Goal: Task Accomplishment & Management: Manage account settings

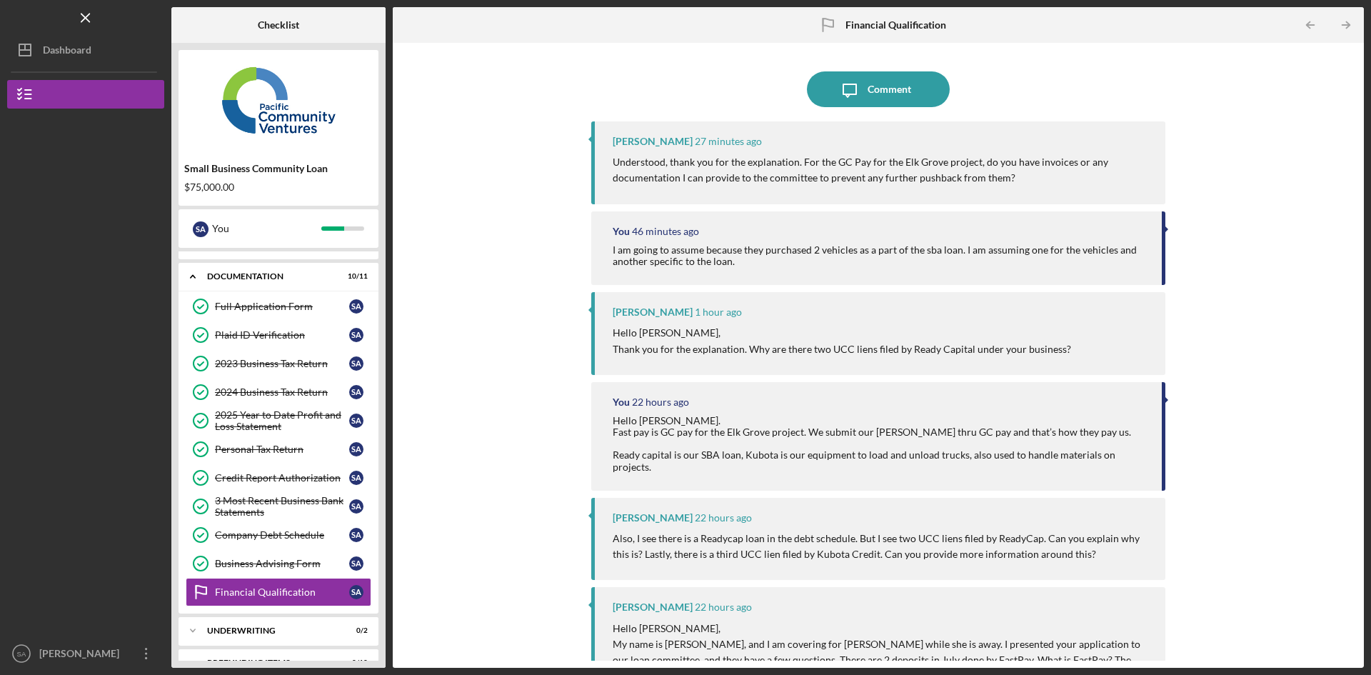
click at [875, 84] on div "Comment" at bounding box center [890, 89] width 44 height 36
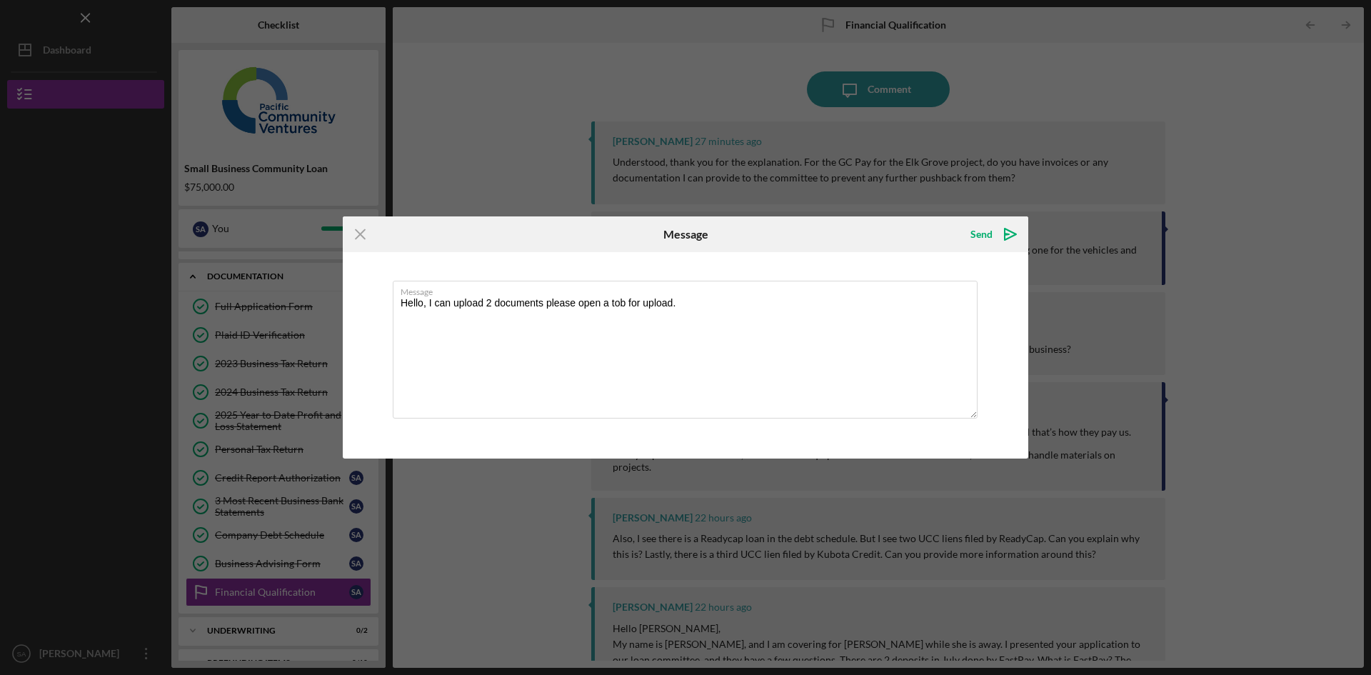
click at [618, 300] on textarea "Hello, I can upload 2 documents please open a tob for upload." at bounding box center [685, 350] width 585 height 138
type textarea "Hello, I can upload 2 documents please open a tab for upload."
click at [982, 230] on div "Send" at bounding box center [981, 234] width 22 height 29
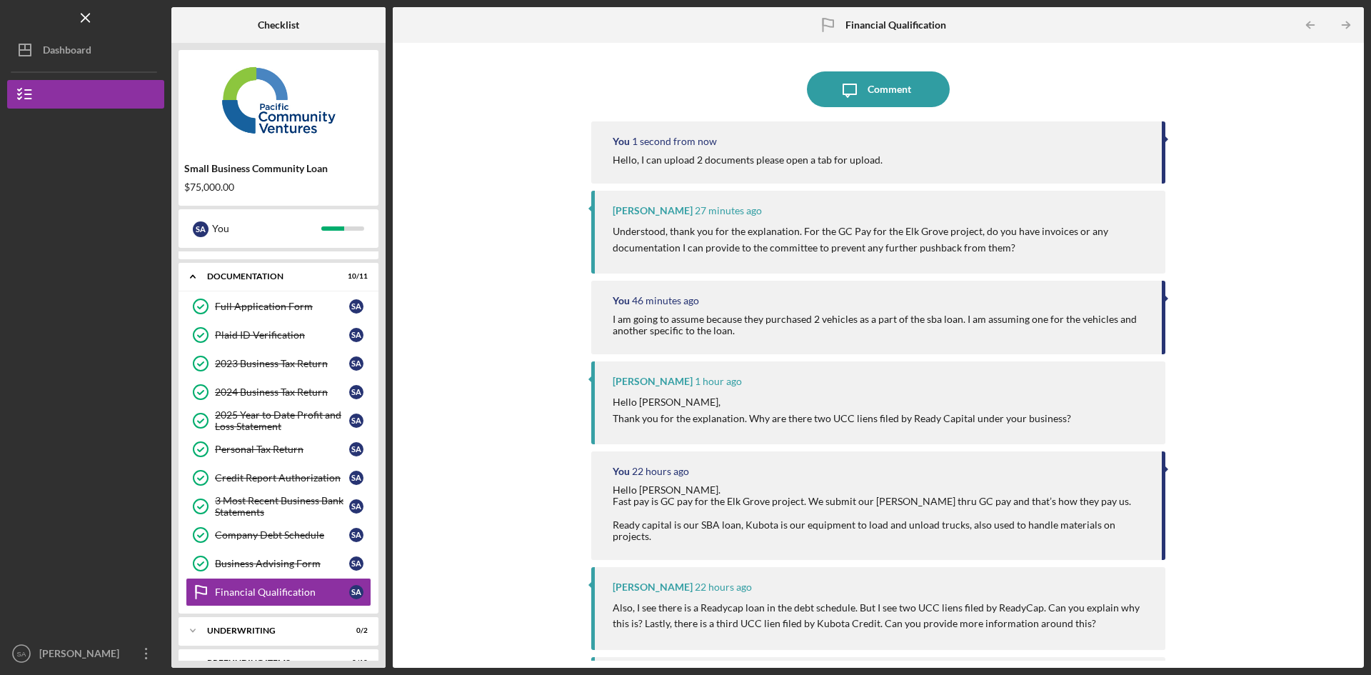
click at [1215, 201] on div "Icon/Message Comment You 1 second from now Hello, I can upload 2 documents plea…" at bounding box center [878, 355] width 957 height 610
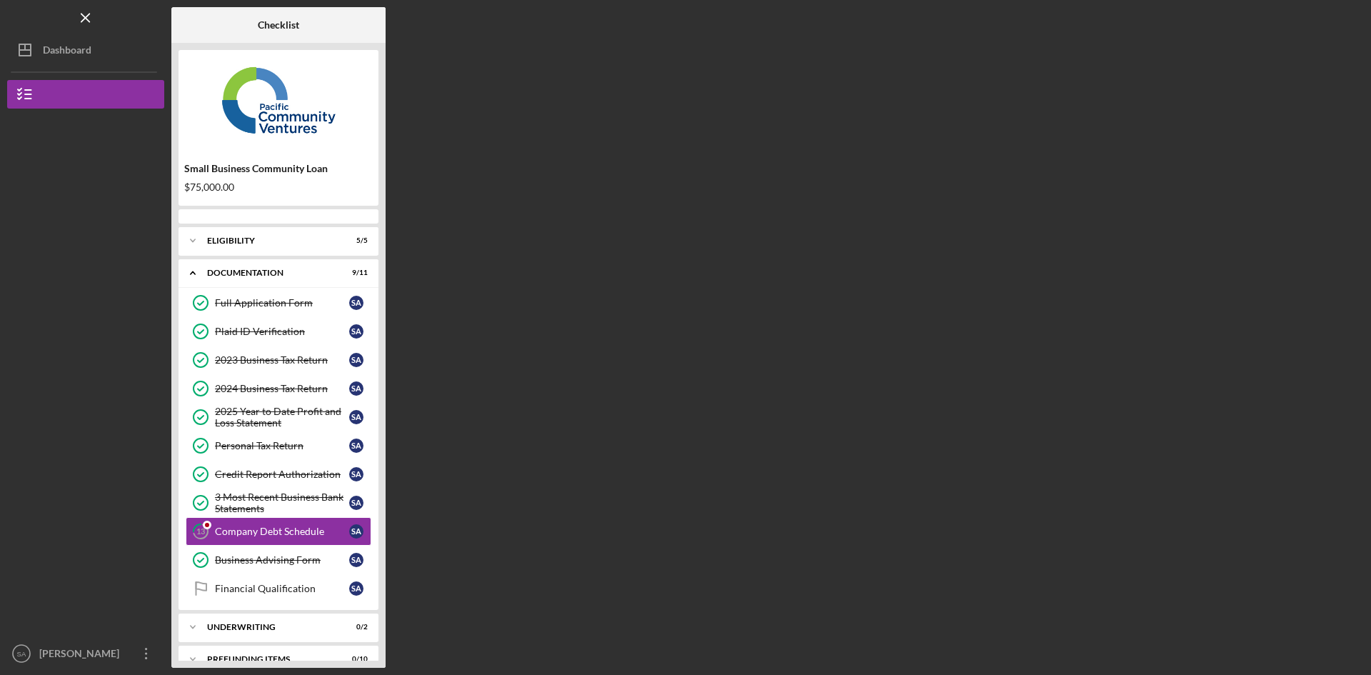
scroll to position [21, 0]
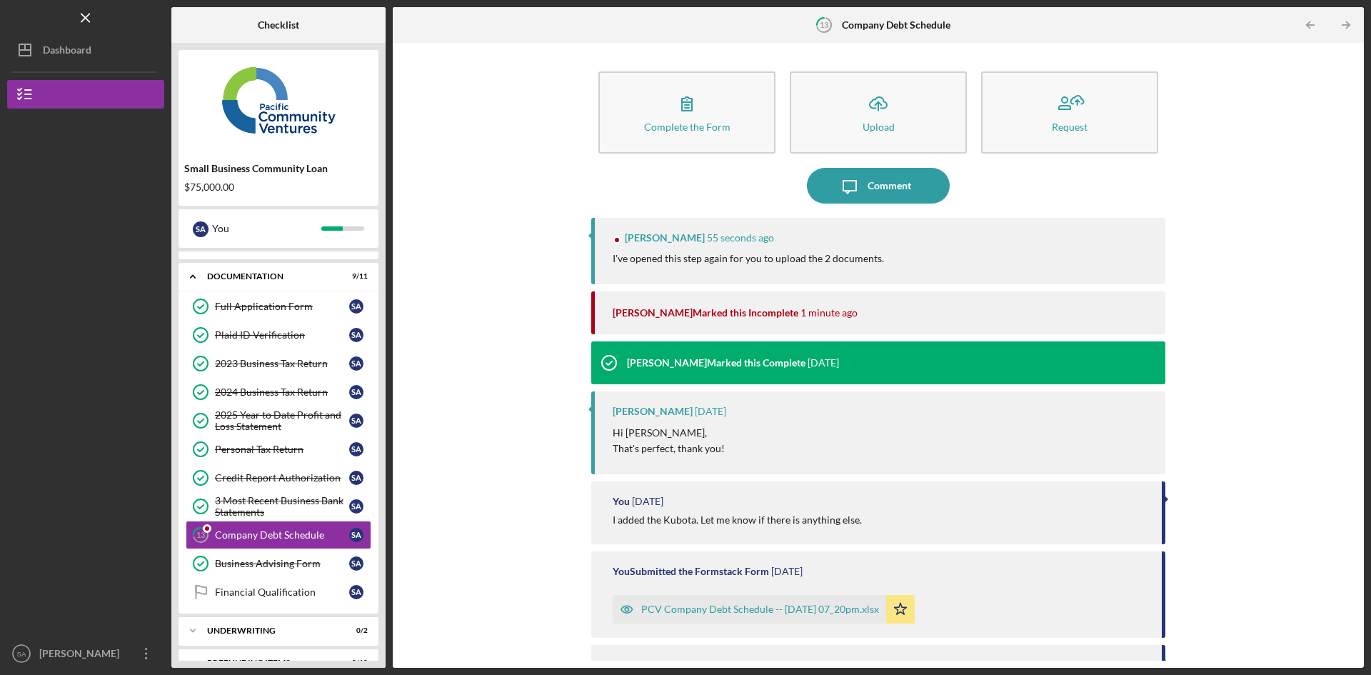
click at [868, 116] on icon "Icon/Upload" at bounding box center [878, 104] width 36 height 36
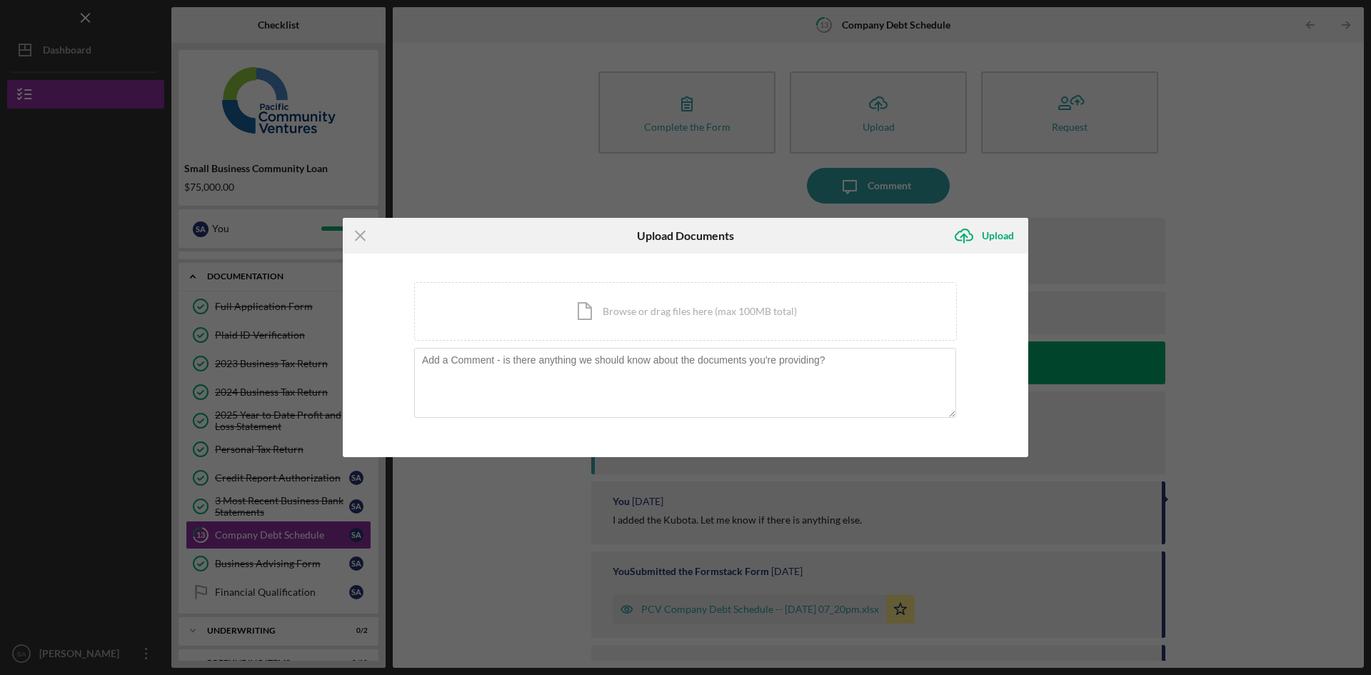
click at [628, 317] on div "Icon/Document Browse or drag files here (max 100MB total) Tap to choose files o…" at bounding box center [685, 311] width 543 height 59
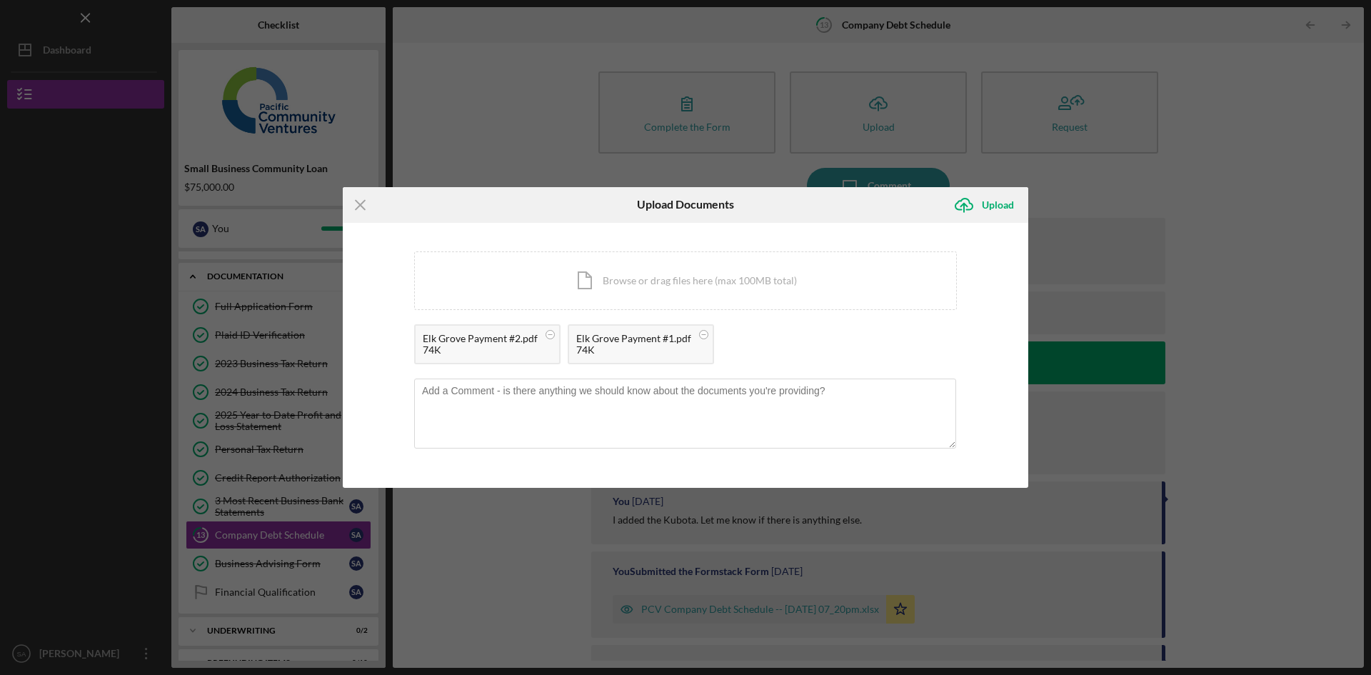
click at [992, 203] on div "Upload" at bounding box center [998, 205] width 32 height 29
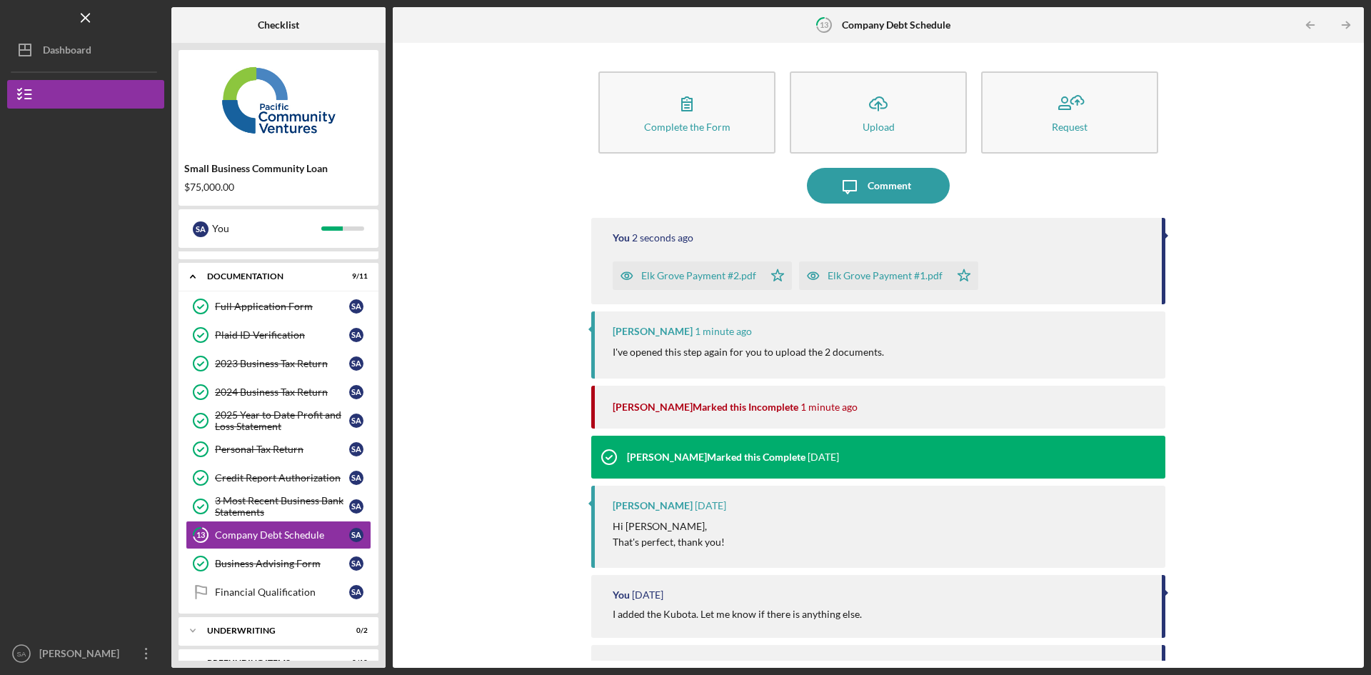
click at [880, 188] on div "Comment" at bounding box center [890, 186] width 44 height 36
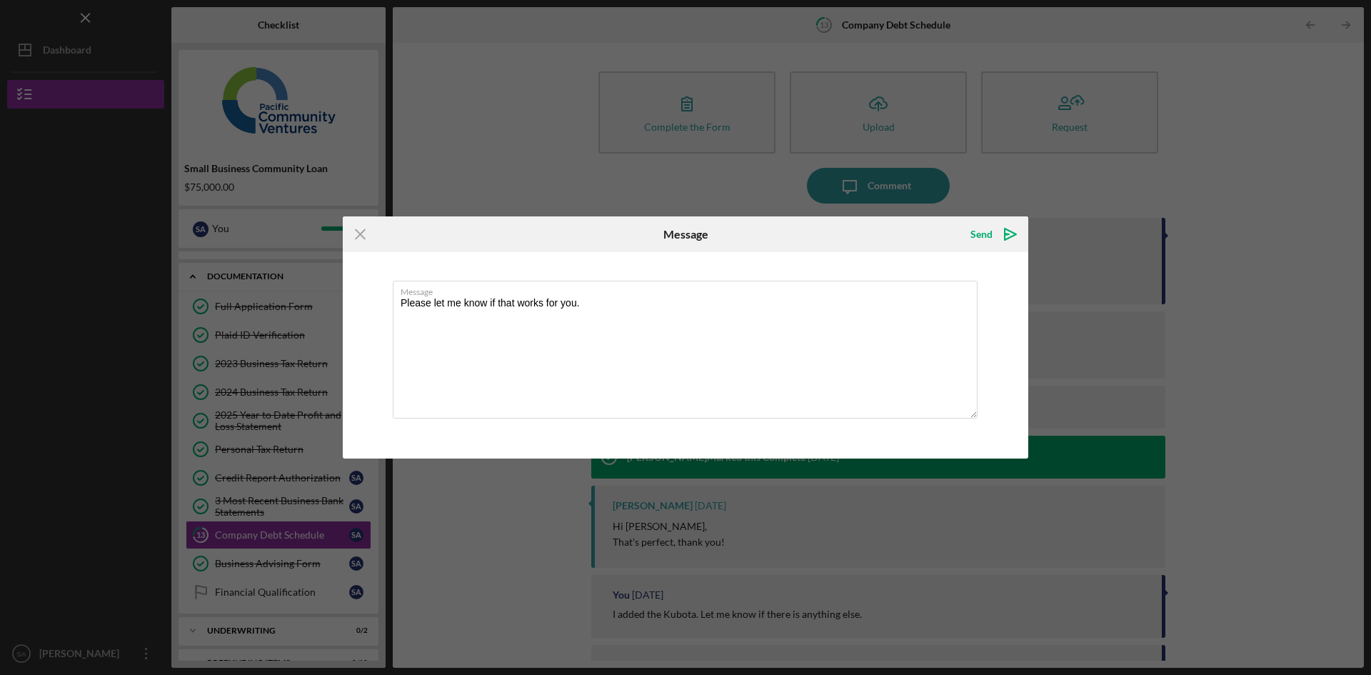
type textarea "Please let me know if that works for you."
click at [1002, 226] on icon "Icon/icon-invite-send" at bounding box center [1010, 234] width 36 height 36
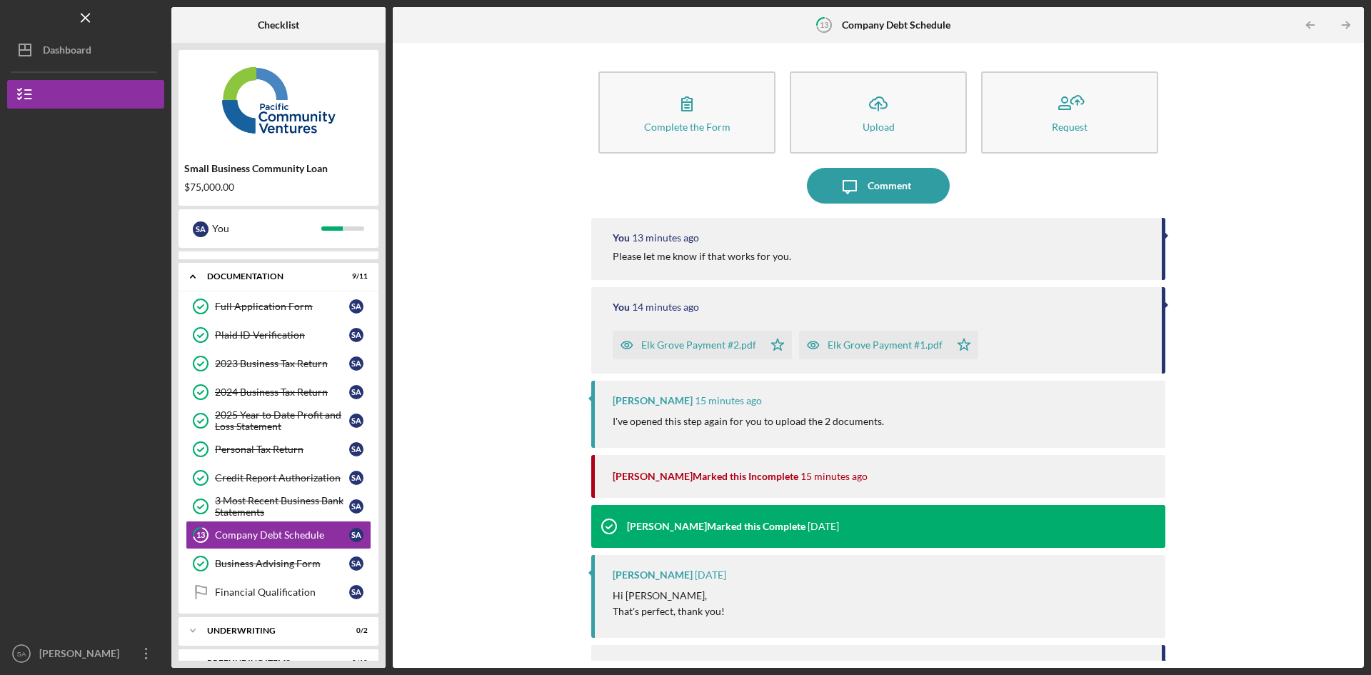
drag, startPoint x: 64, startPoint y: 99, endPoint x: 64, endPoint y: 77, distance: 21.4
click at [64, 99] on button "Small Business Community Loan" at bounding box center [85, 94] width 157 height 29
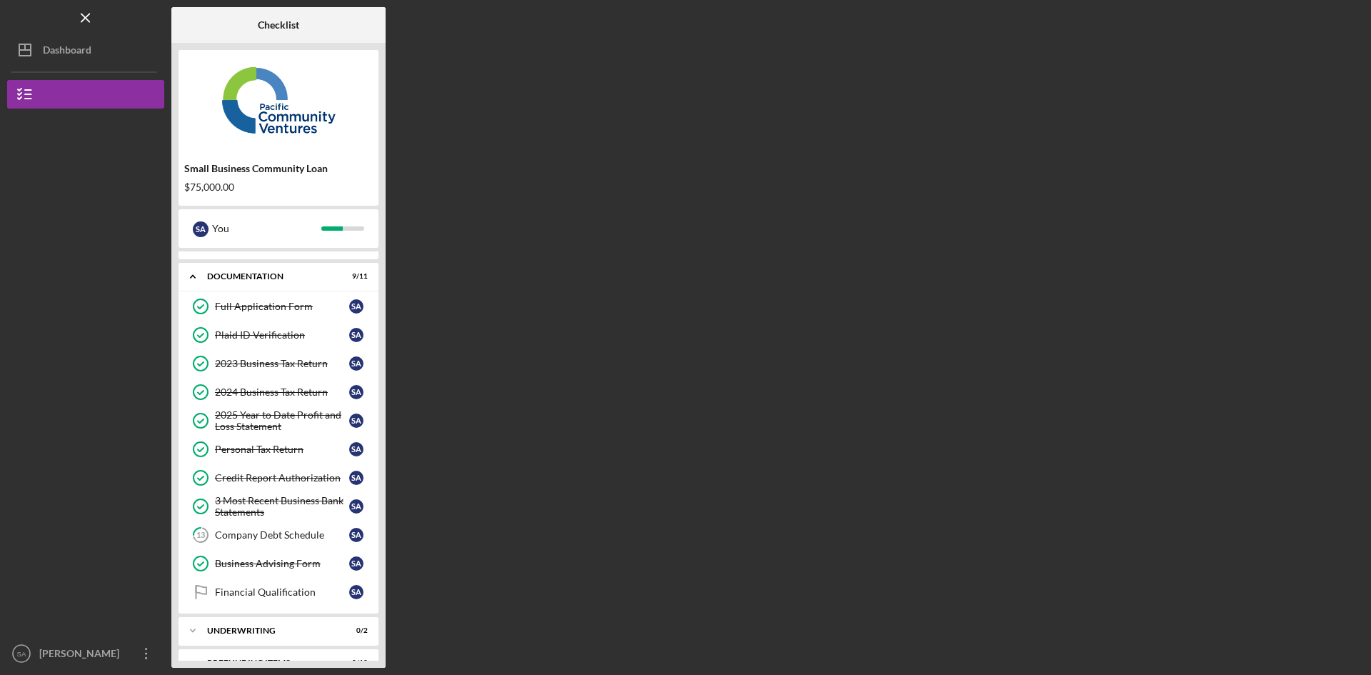
click at [64, 49] on div "Dashboard" at bounding box center [67, 52] width 49 height 32
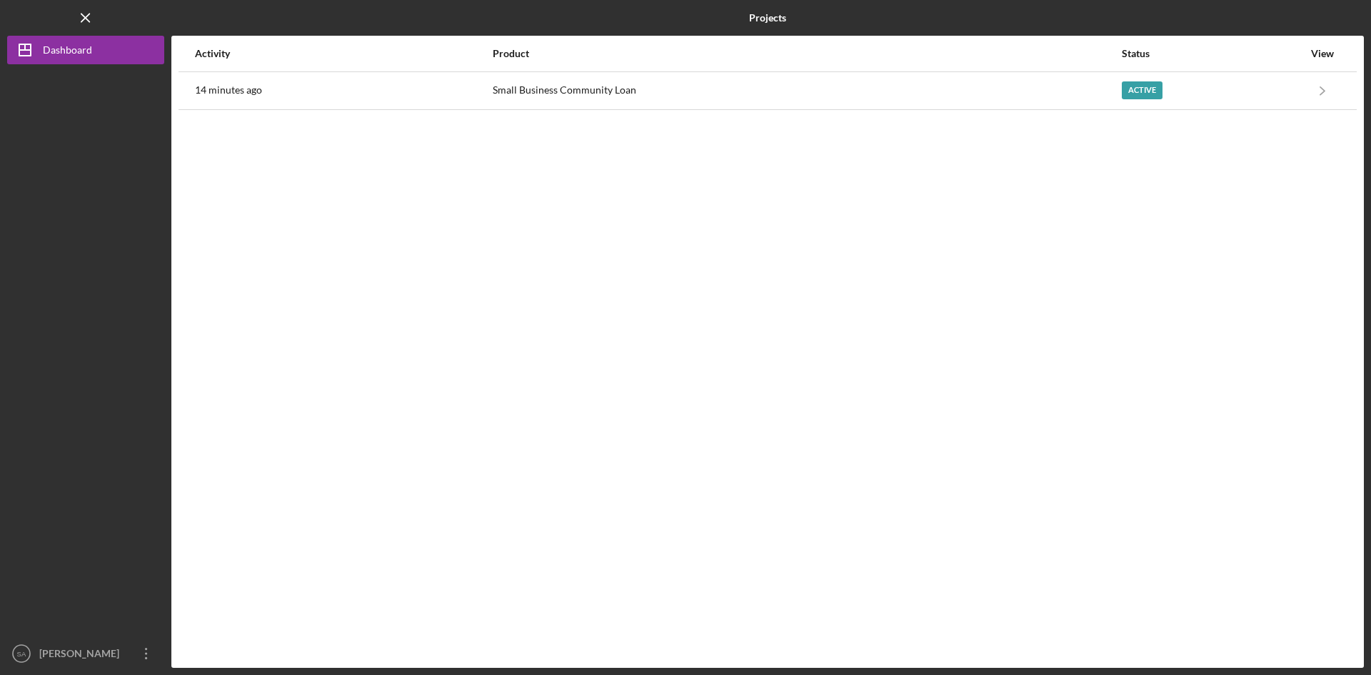
click at [1204, 91] on div "Active" at bounding box center [1212, 91] width 181 height 36
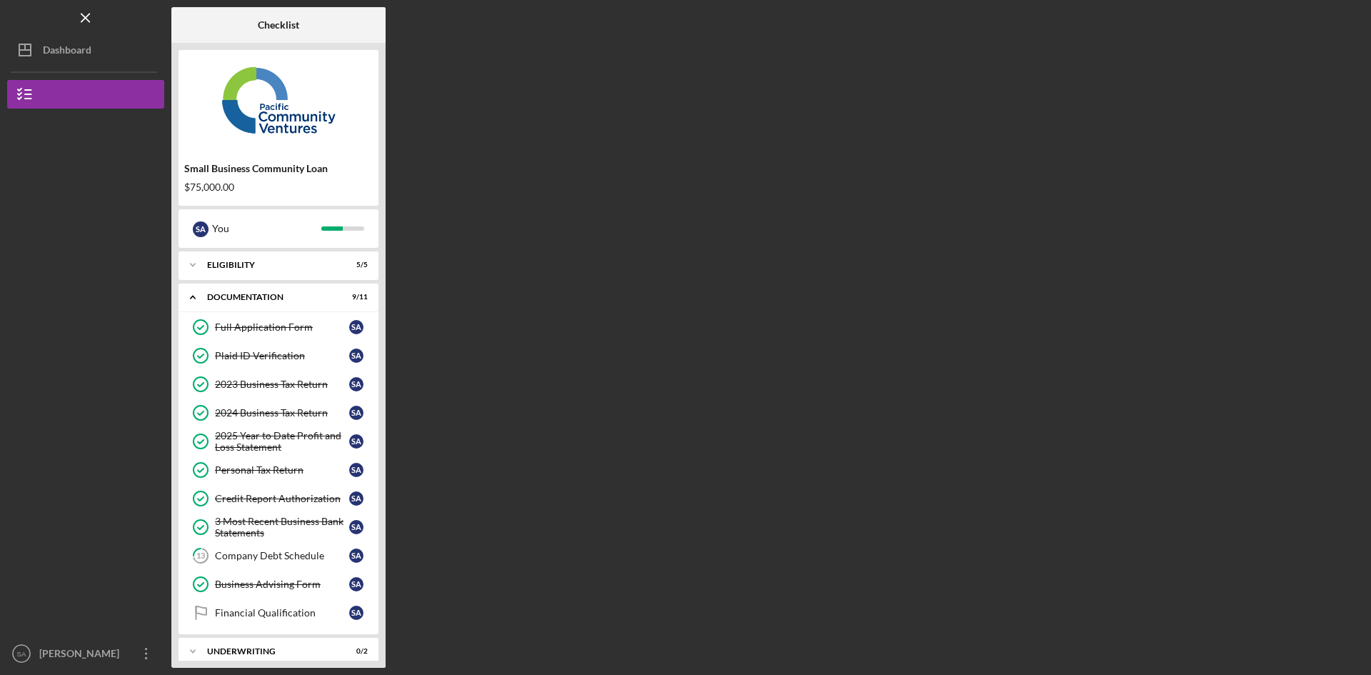
click at [284, 556] on div "Company Debt Schedule" at bounding box center [282, 555] width 134 height 11
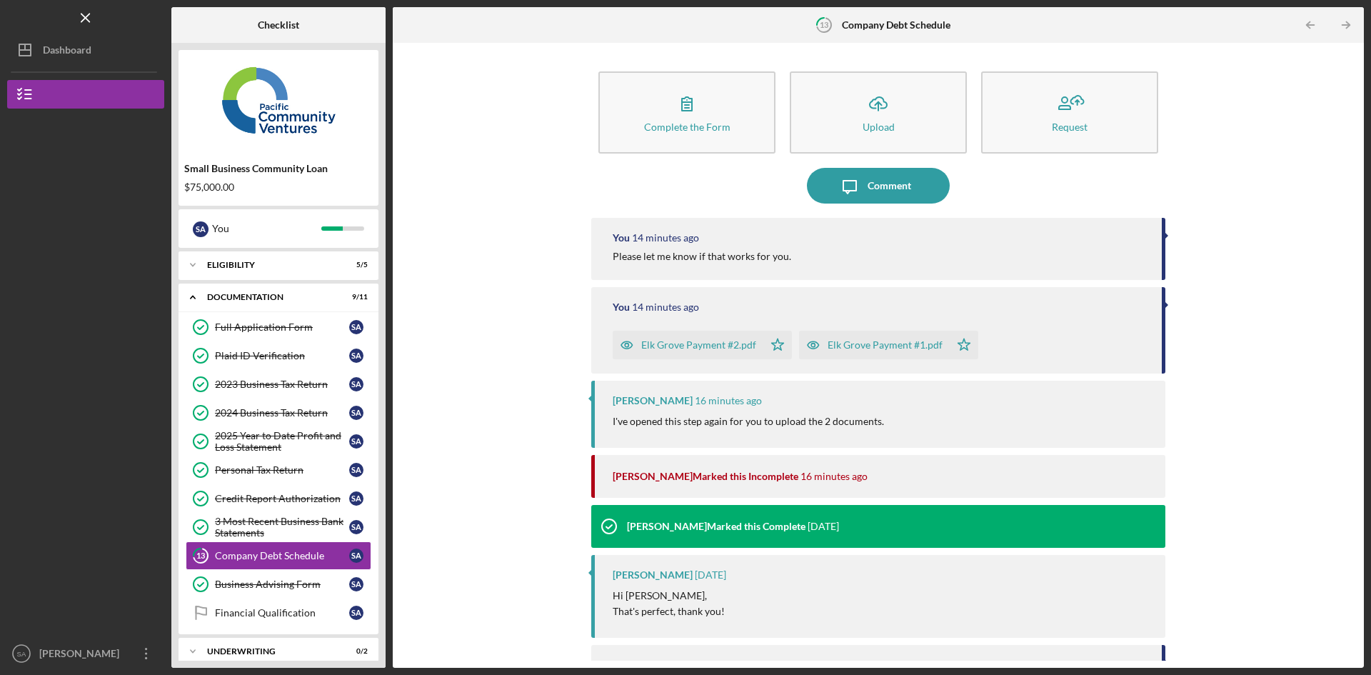
click at [76, 53] on div "Dashboard" at bounding box center [67, 52] width 49 height 32
